Goal: Transaction & Acquisition: Subscribe to service/newsletter

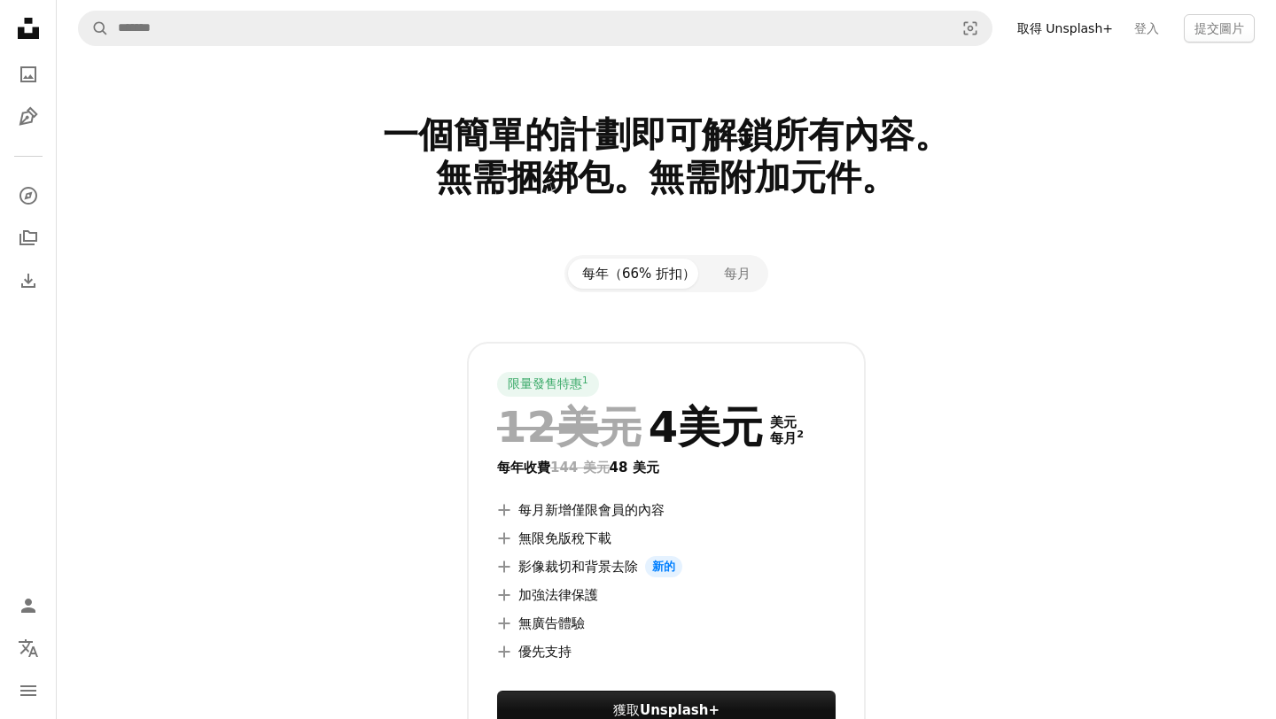
scroll to position [58, 0]
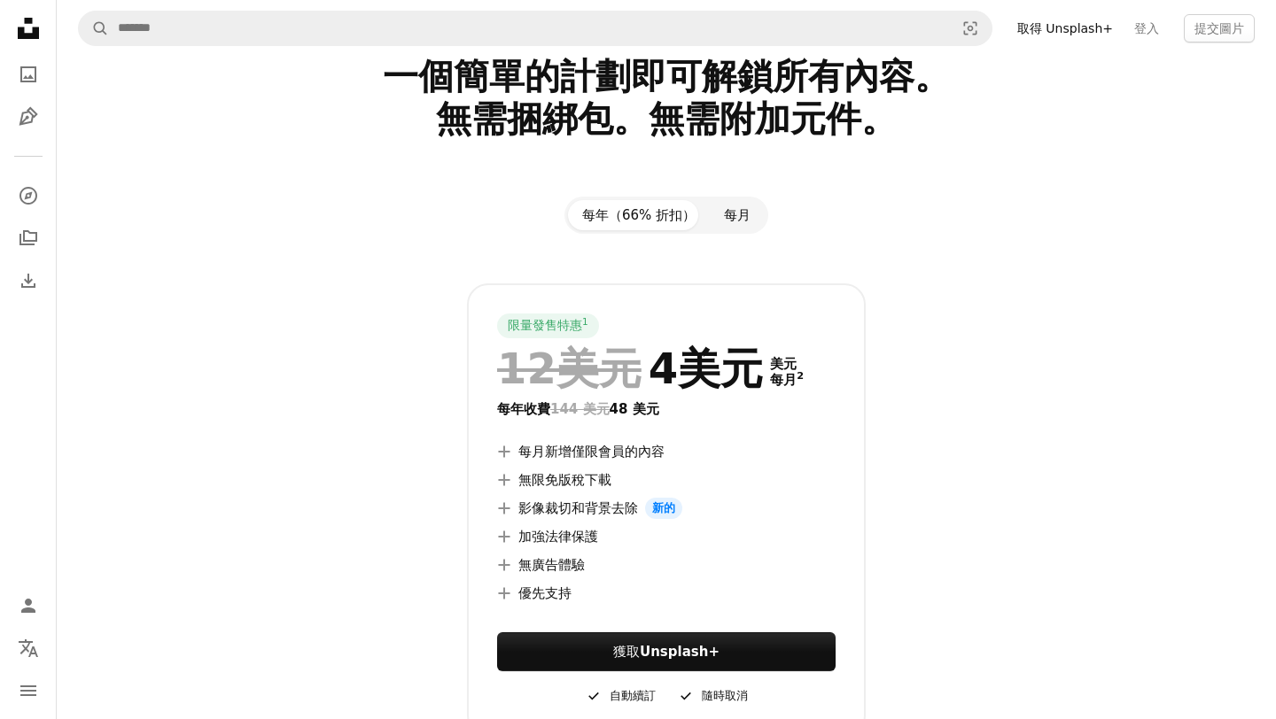
click at [730, 210] on font "每月" at bounding box center [737, 215] width 27 height 16
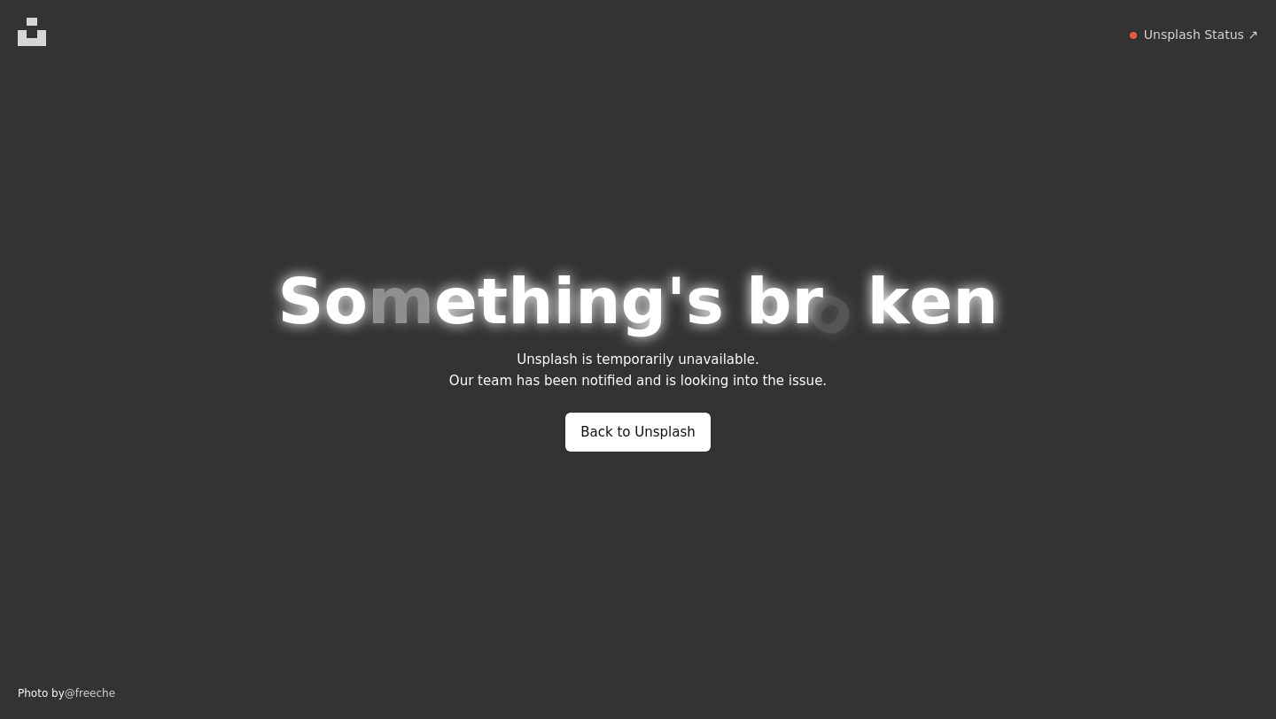
scroll to position [0, 0]
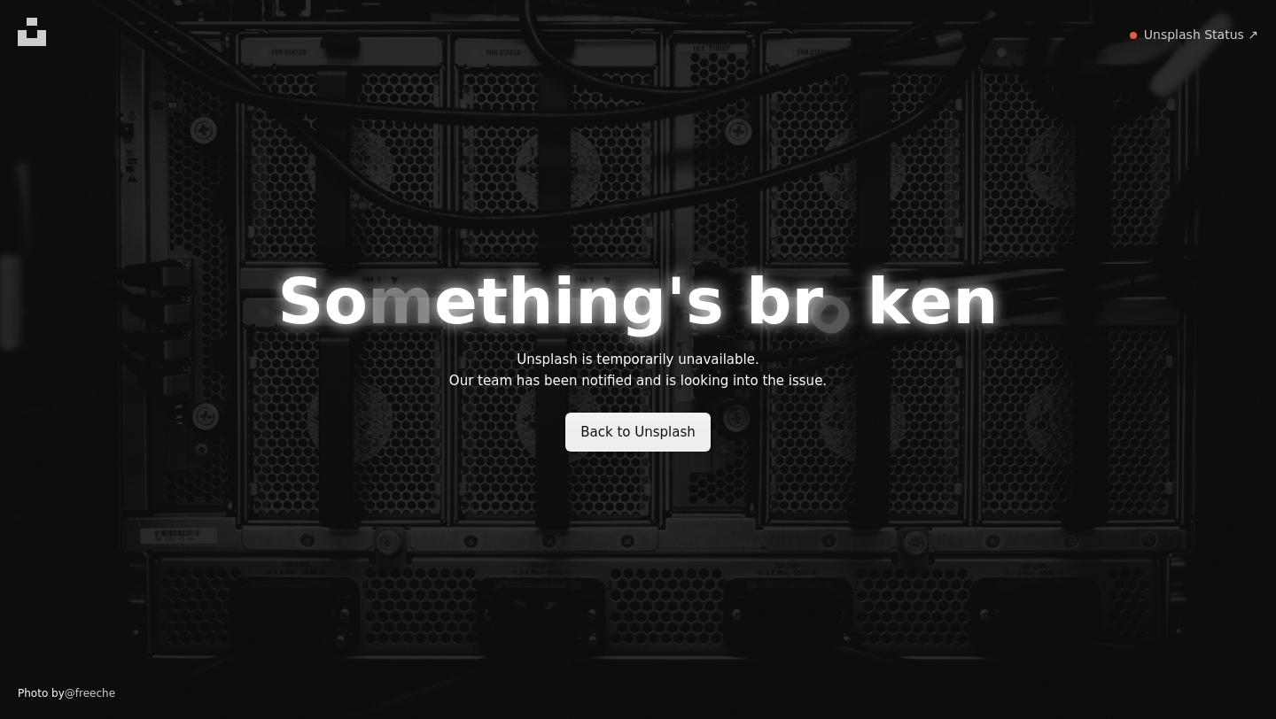
click at [631, 445] on link "Back to Unsplash" at bounding box center [637, 432] width 145 height 39
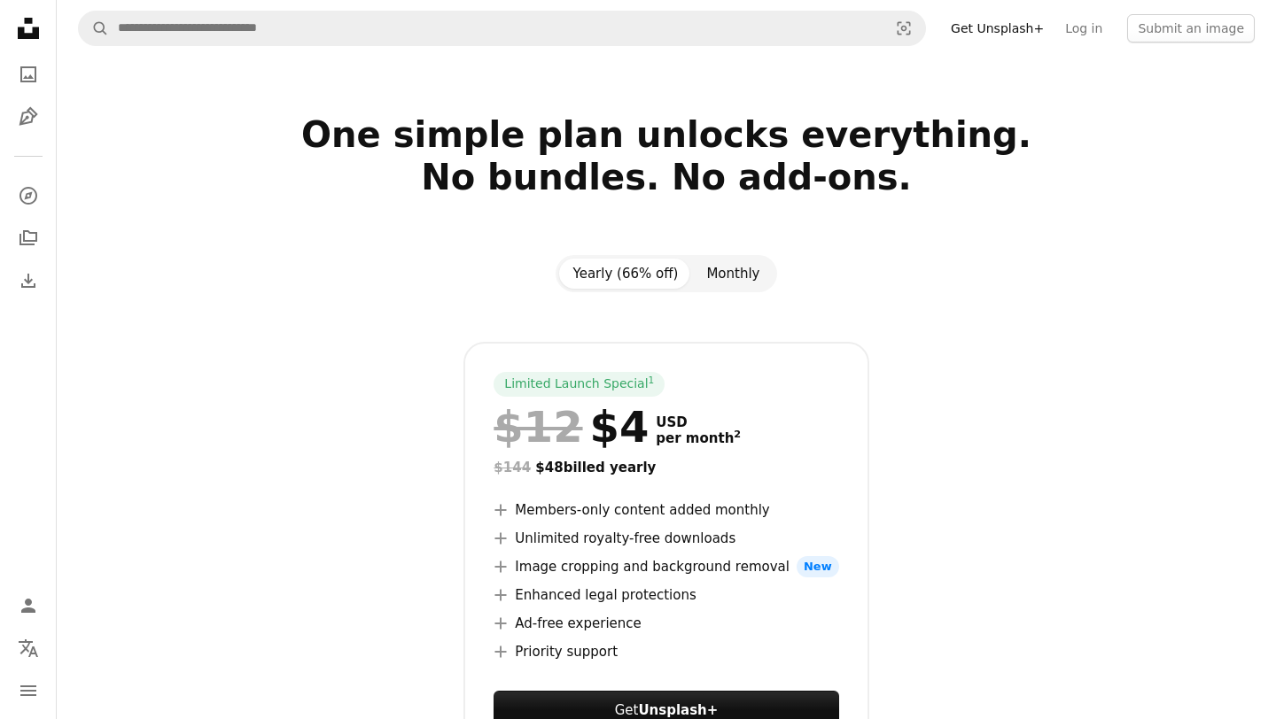
click at [760, 271] on button "Monthly" at bounding box center [733, 274] width 82 height 30
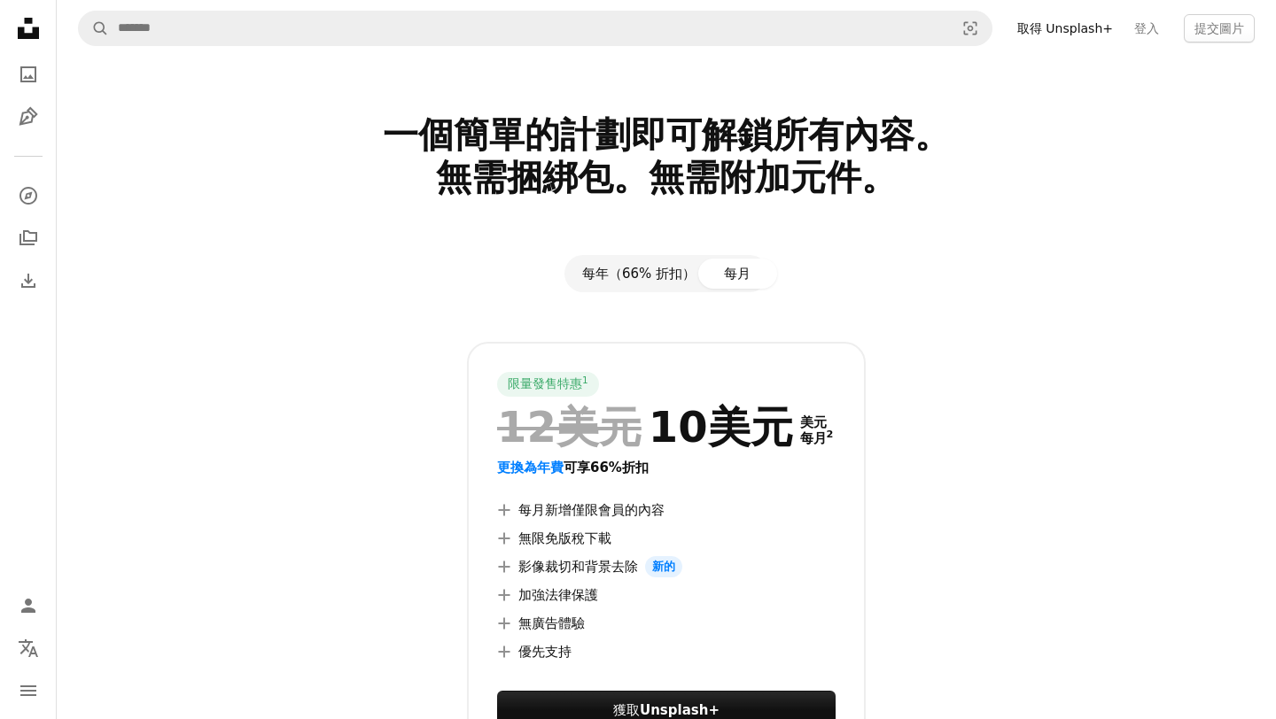
click at [691, 266] on font "每年（66% 折扣）" at bounding box center [638, 274] width 113 height 16
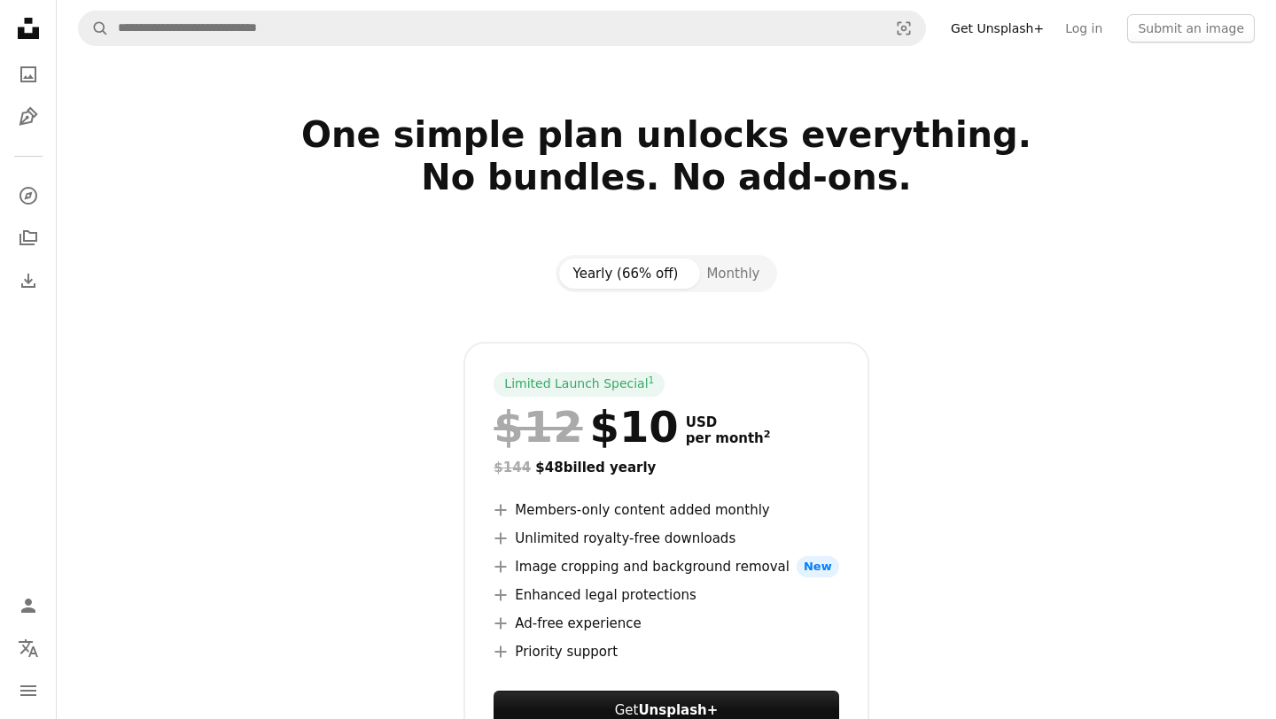
click at [728, 251] on section "One simple plan unlocks everything. No bundles. No add-ons. Yearly (66% off) Mo…" at bounding box center [666, 486] width 1219 height 747
click at [726, 276] on button "Monthly" at bounding box center [733, 274] width 82 height 30
click at [645, 277] on button "Yearly (66% off)" at bounding box center [626, 274] width 134 height 30
click at [718, 265] on button "Monthly" at bounding box center [733, 274] width 82 height 30
click at [640, 268] on button "Yearly (66% off)" at bounding box center [626, 274] width 134 height 30
